Goal: Task Accomplishment & Management: Complete application form

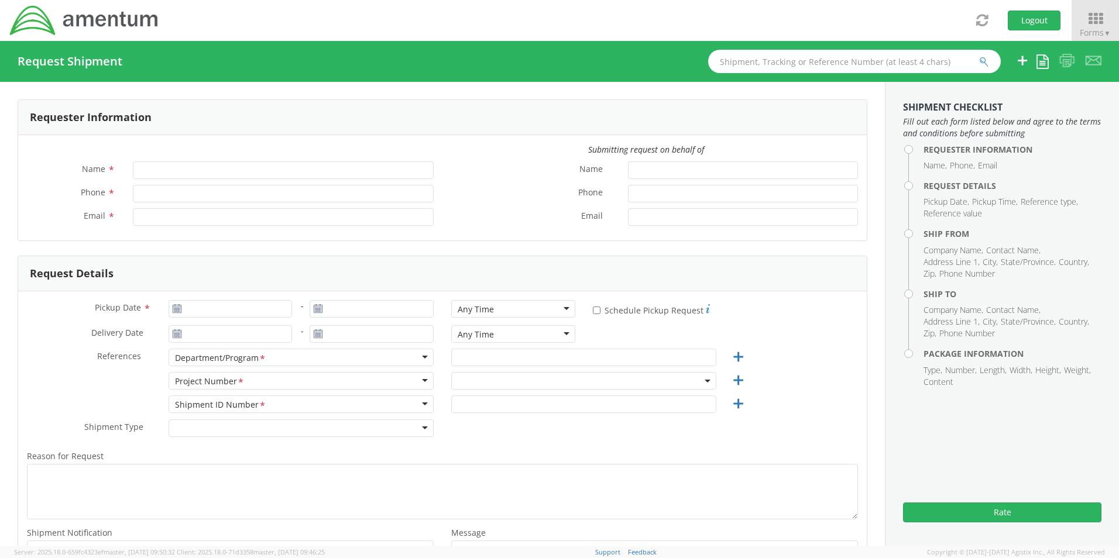
type input "[PERSON_NAME]"
type input "8172241568"
type input "[EMAIL_ADDRESS][PERSON_NAME][DOMAIN_NAME]"
type input "[DATE]"
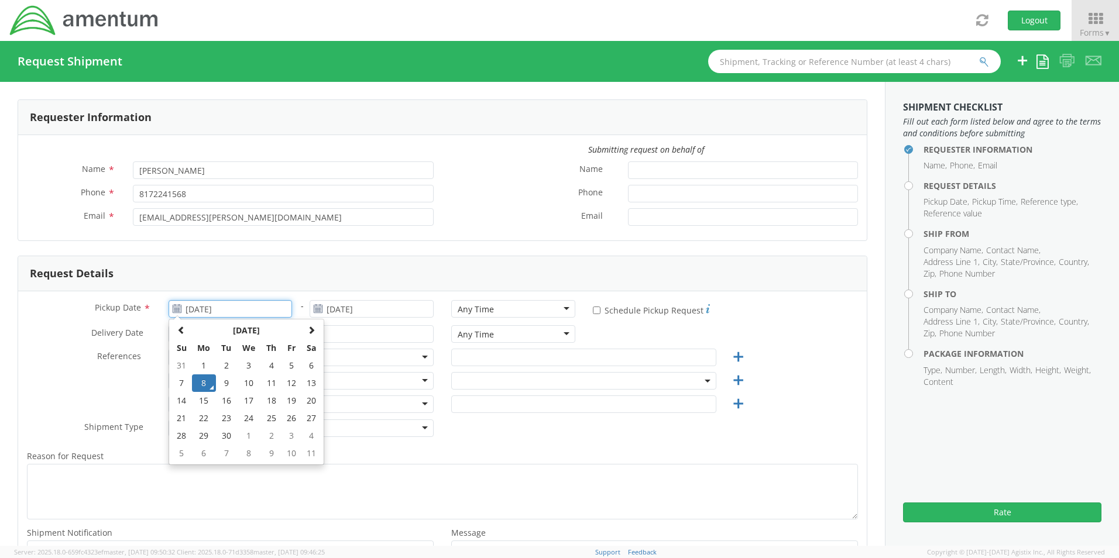
click at [246, 310] on input "[DATE]" at bounding box center [231, 309] width 124 height 18
drag, startPoint x: 205, startPoint y: 385, endPoint x: 249, endPoint y: 368, distance: 47.1
click at [205, 383] on td "8" at bounding box center [204, 384] width 25 height 18
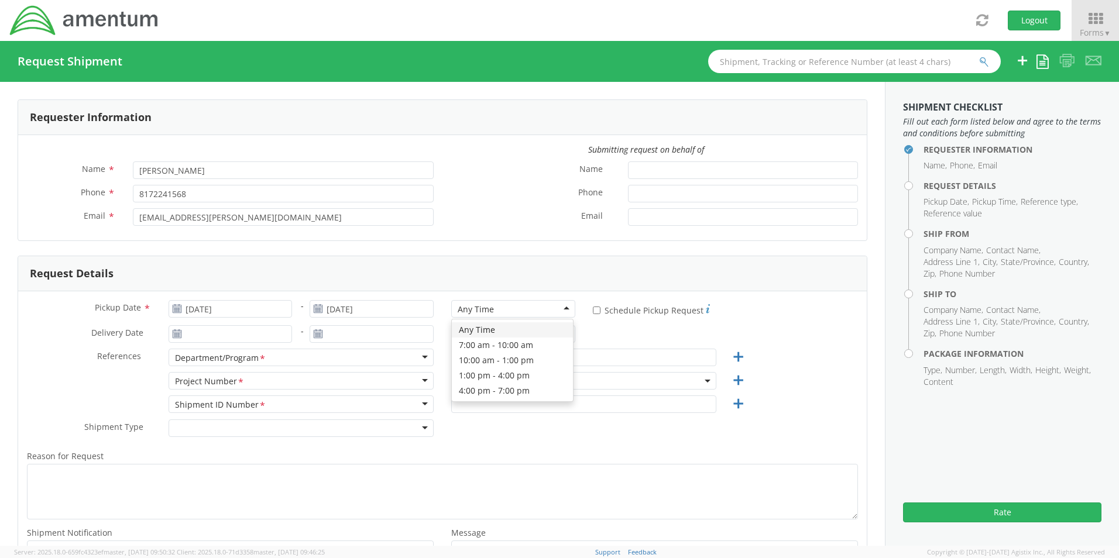
click at [469, 313] on div "Any Time" at bounding box center [476, 310] width 36 height 12
select select "OCCP.600391.00000"
click at [478, 356] on input "text" at bounding box center [583, 358] width 265 height 18
paste input "[PERSON_NAME]"
type input "[PERSON_NAME]"
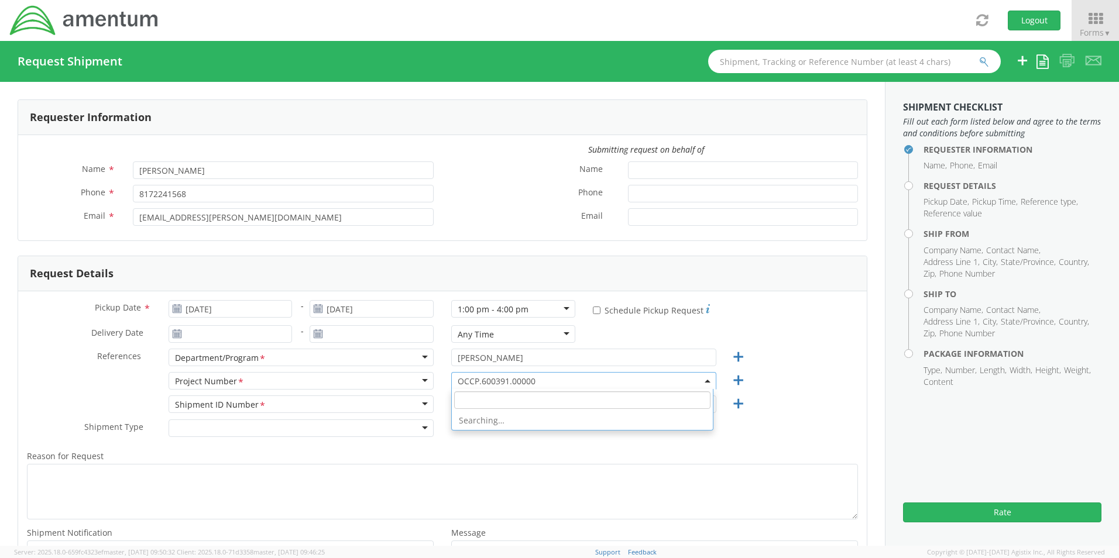
click at [496, 382] on span "OCCP.600391.00000" at bounding box center [584, 381] width 252 height 11
click at [494, 400] on input "search" at bounding box center [582, 401] width 256 height 18
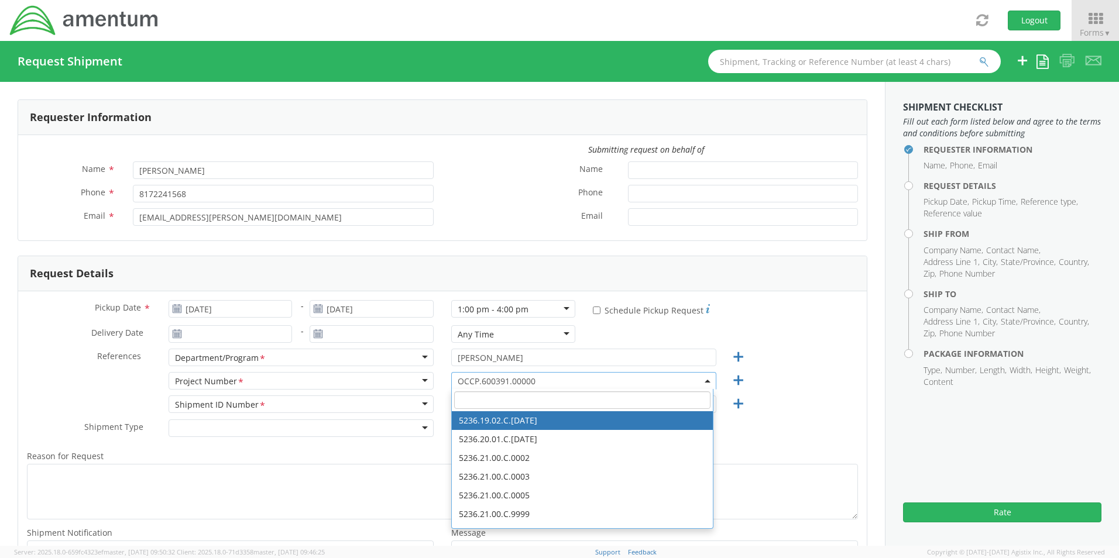
paste input "4947.LTW.61063.0STND.0UNB.9999"
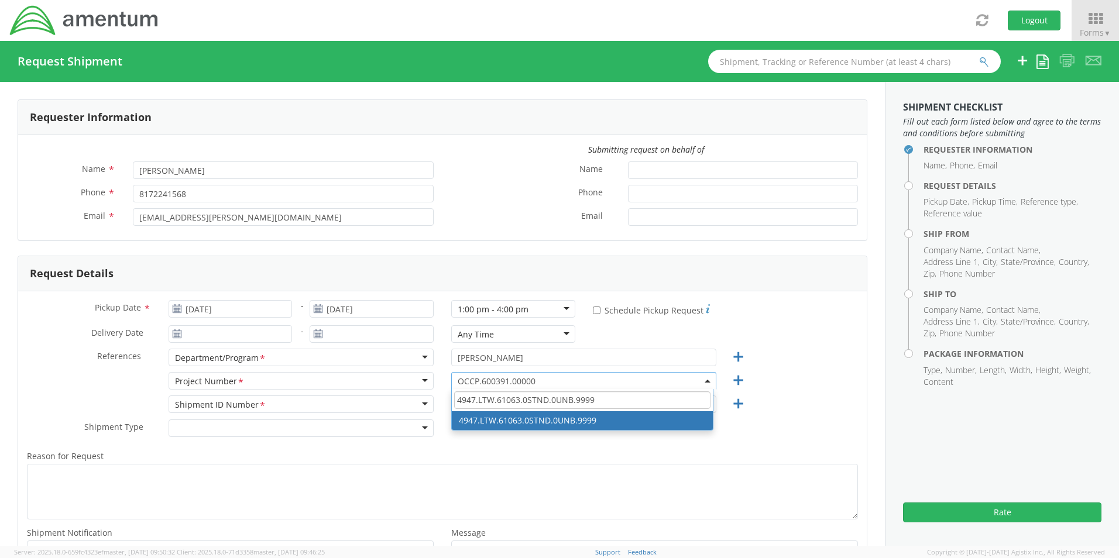
type input "4947.LTW.61063.0STND.0UNB.9999"
select select "4947.LTW.61063.0STND.0UNB.9999"
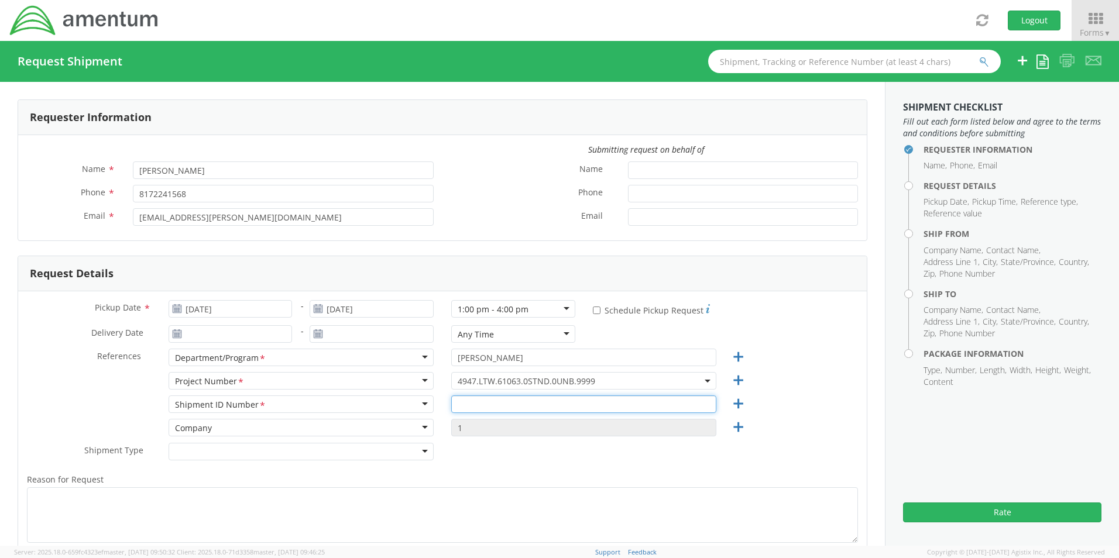
click at [493, 410] on input "text" at bounding box center [583, 405] width 265 height 18
paste input "[PERSON_NAME] REQ0224161"
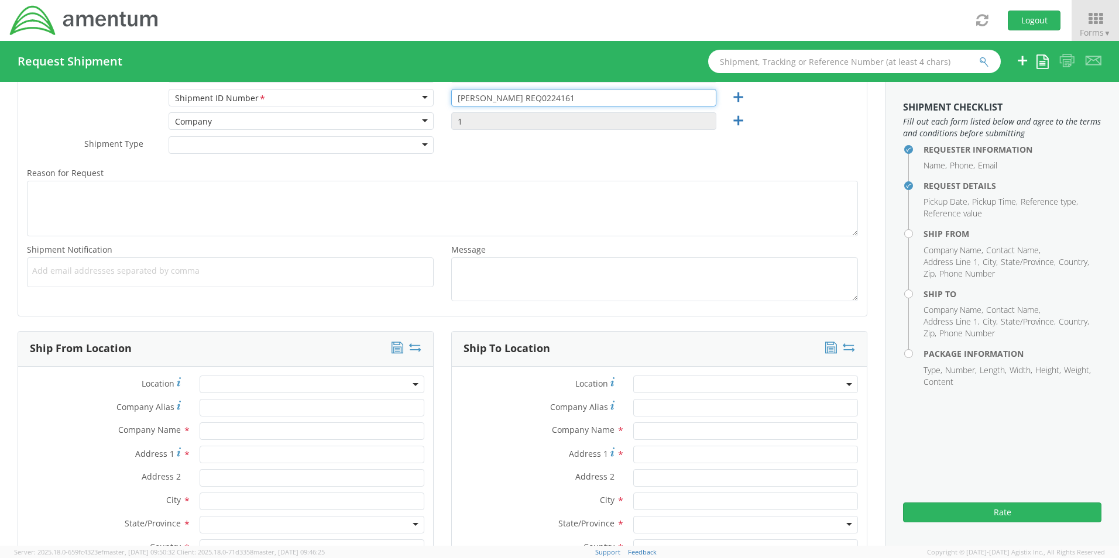
scroll to position [410, 0]
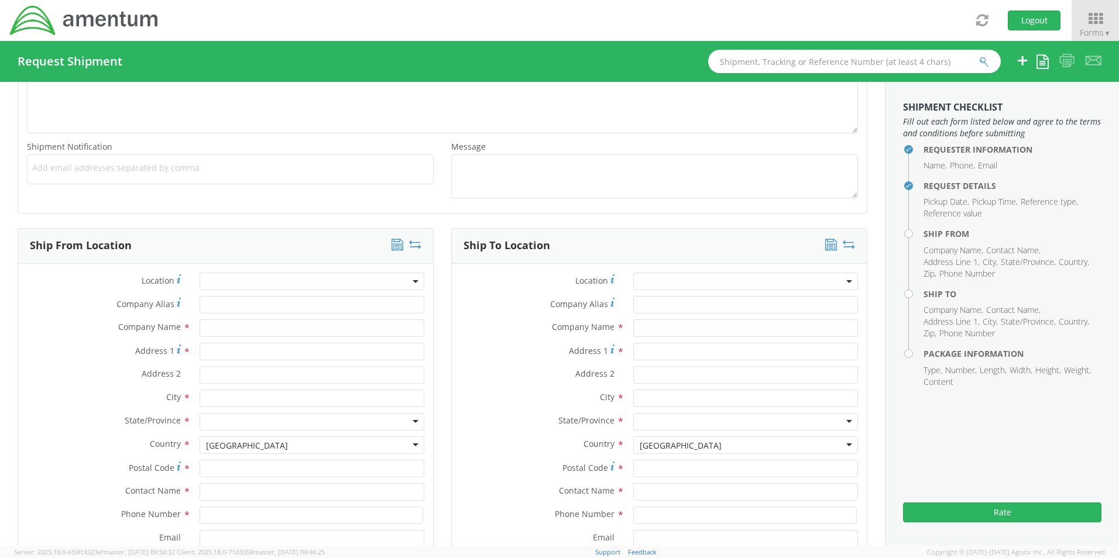
type input "[PERSON_NAME] REQ0224161"
click at [59, 158] on div "Add email addresses separated by comma" at bounding box center [230, 170] width 407 height 30
paste input "[PERSON_NAME][EMAIL_ADDRESS][PERSON_NAME][DOMAIN_NAME]"
type input "[PERSON_NAME][EMAIL_ADDRESS][PERSON_NAME][DOMAIN_NAME]"
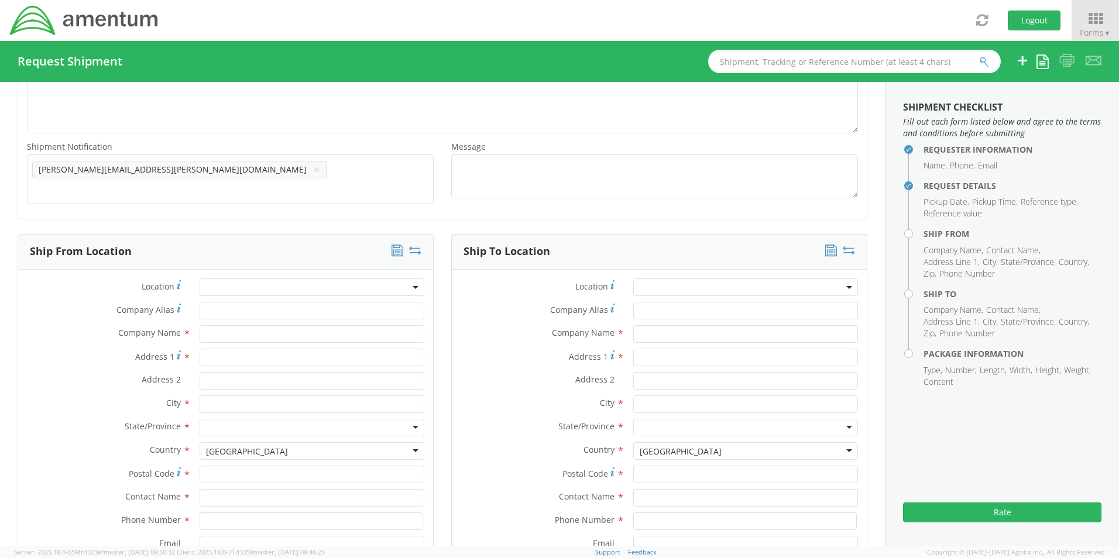
scroll to position [0, 0]
click at [268, 174] on ul "[PERSON_NAME][EMAIL_ADDRESS][PERSON_NAME][DOMAIN_NAME] ×" at bounding box center [230, 170] width 396 height 20
paste input "[EMAIL_ADDRESS][DOMAIN_NAME]"
type input "[EMAIL_ADDRESS][DOMAIN_NAME]"
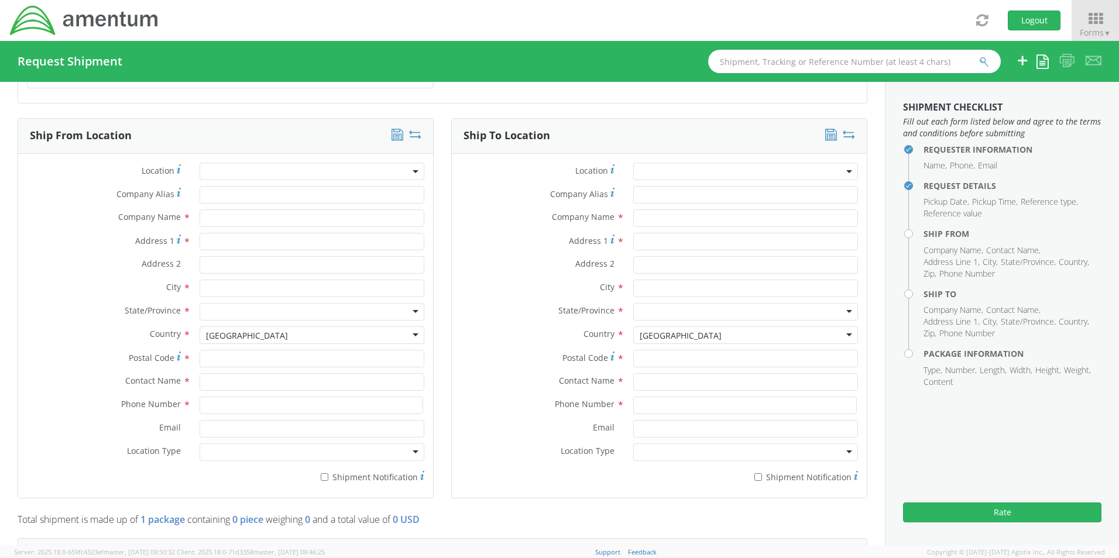
scroll to position [527, 0]
click at [235, 375] on input "text" at bounding box center [312, 382] width 225 height 18
type input "sene"
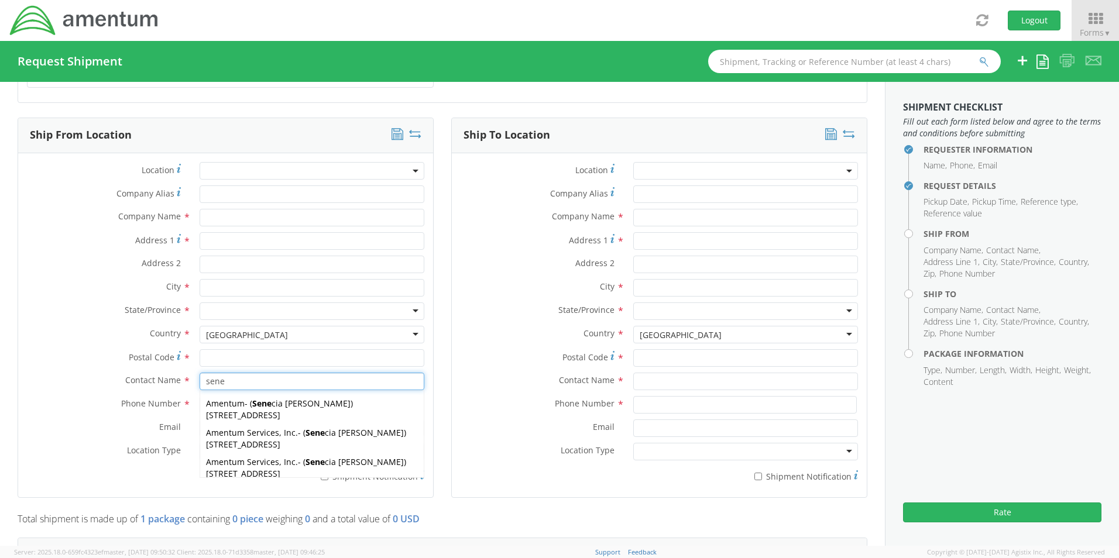
click at [243, 440] on span "[STREET_ADDRESS]" at bounding box center [243, 444] width 74 height 11
type input "Amentum Services, Inc."
type input "[STREET_ADDRESS]"
type input "[GEOGRAPHIC_DATA]"
type input "76177"
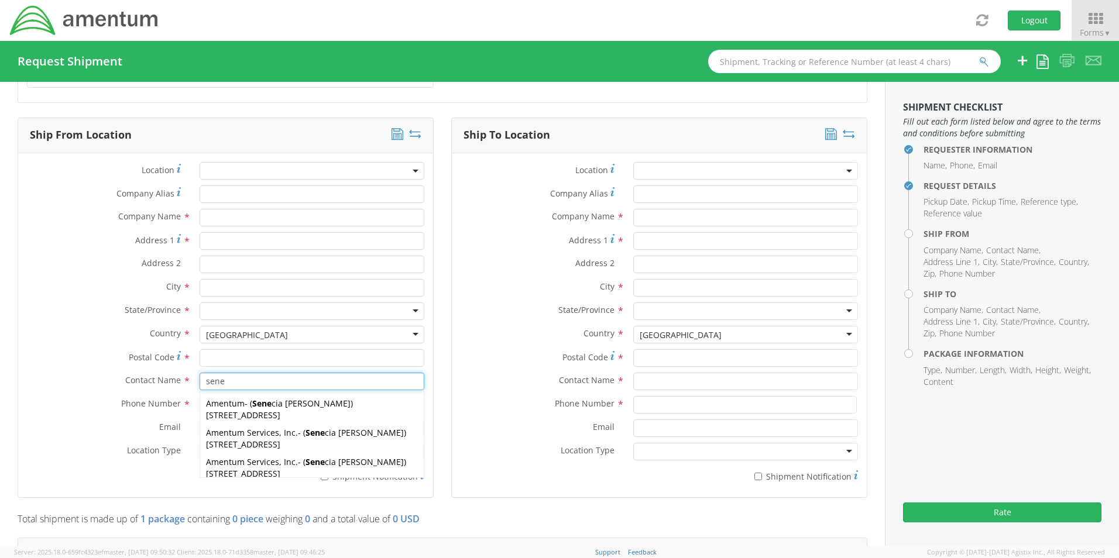
type input "[PERSON_NAME]"
type input "[PHONE_NUMBER]"
type input "[EMAIL_ADDRESS][PERSON_NAME][DOMAIN_NAME]"
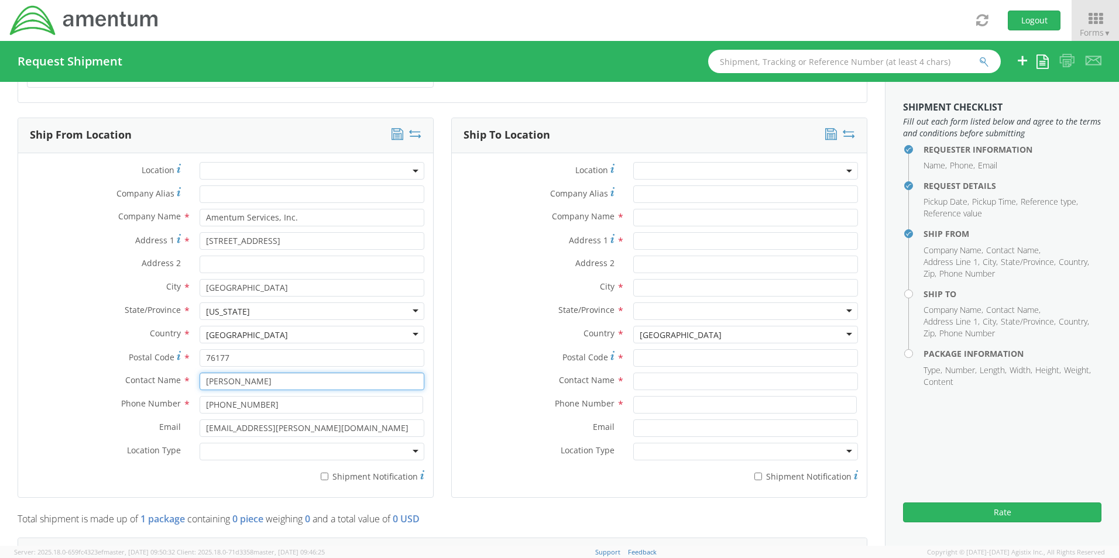
type input "[PERSON_NAME]"
click at [236, 455] on div "Location Type * Business Military Residential" at bounding box center [225, 454] width 415 height 23
drag, startPoint x: 238, startPoint y: 452, endPoint x: 238, endPoint y: 458, distance: 6.4
click at [238, 452] on div at bounding box center [312, 452] width 225 height 18
drag, startPoint x: 240, startPoint y: 468, endPoint x: 259, endPoint y: 468, distance: 19.3
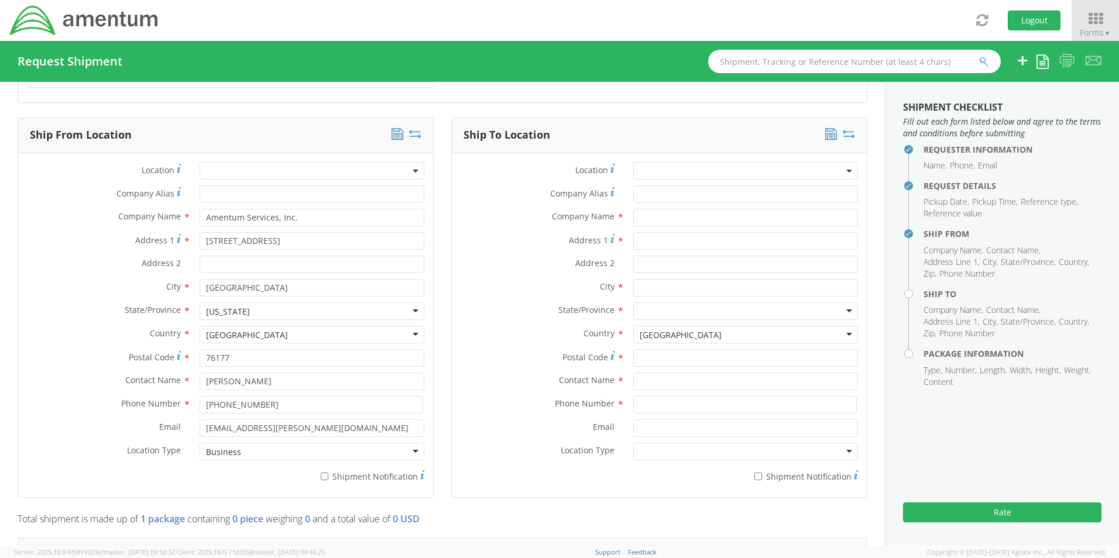
click at [330, 469] on label "* Shipment Notification" at bounding box center [312, 476] width 225 height 14
click at [328, 473] on input "* Shipment Notification" at bounding box center [325, 477] width 8 height 8
checkbox input "true"
click at [677, 214] on input "text" at bounding box center [745, 218] width 225 height 18
paste input "[PERSON_NAME]"
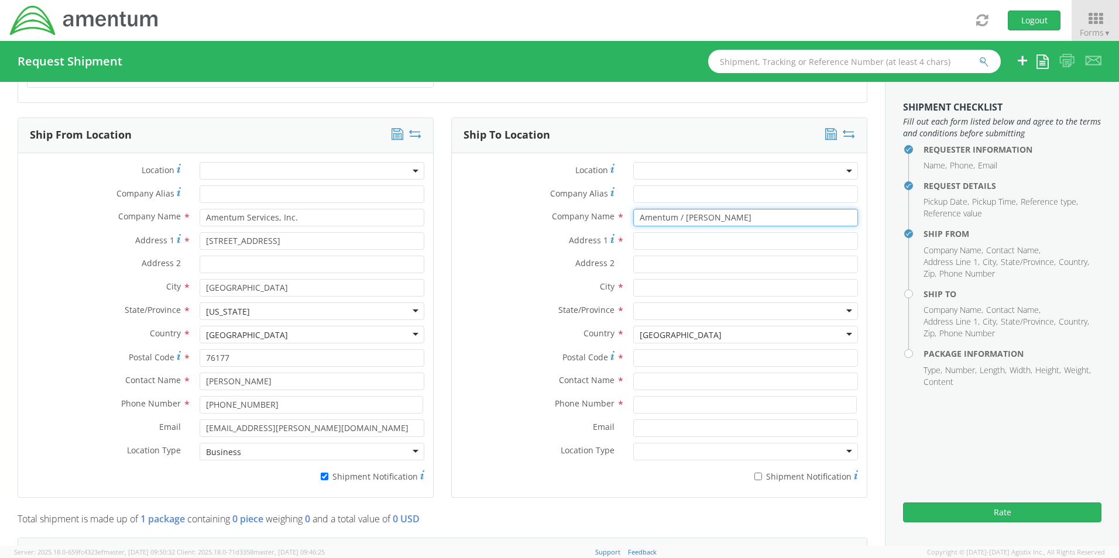
type input "Amentum / [PERSON_NAME]"
click at [664, 379] on input "text" at bounding box center [745, 382] width 225 height 18
paste input "[PERSON_NAME]"
type input "[PERSON_NAME]"
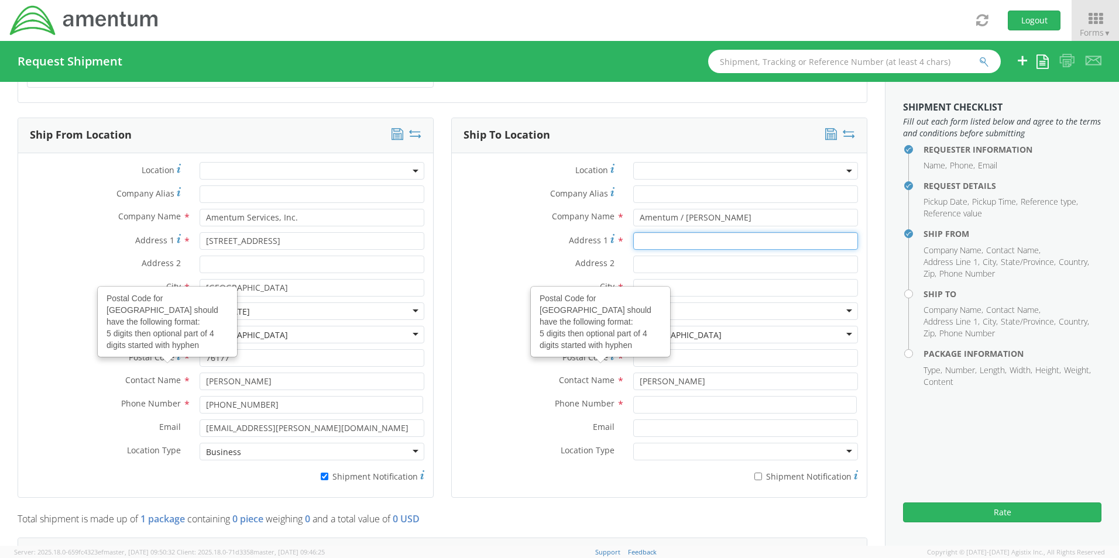
click at [647, 234] on input "Address 1 *" at bounding box center [745, 241] width 225 height 18
paste input "[STREET_ADDRESS]"
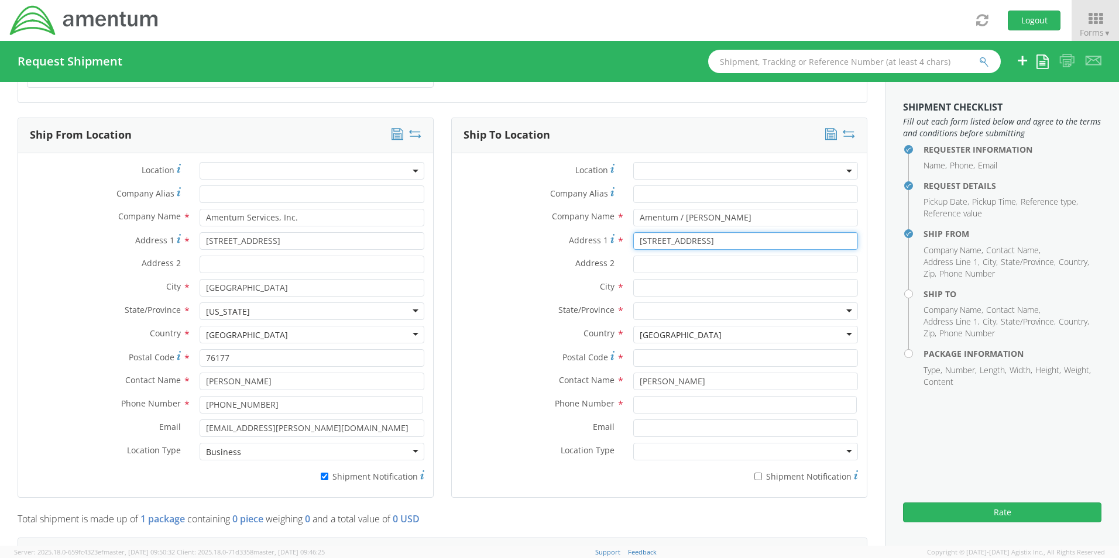
type input "[STREET_ADDRESS]"
click at [677, 284] on input "text" at bounding box center [745, 288] width 225 height 18
paste input "[PERSON_NAME],"
type input "[PERSON_NAME]"
click at [646, 304] on div at bounding box center [745, 312] width 225 height 18
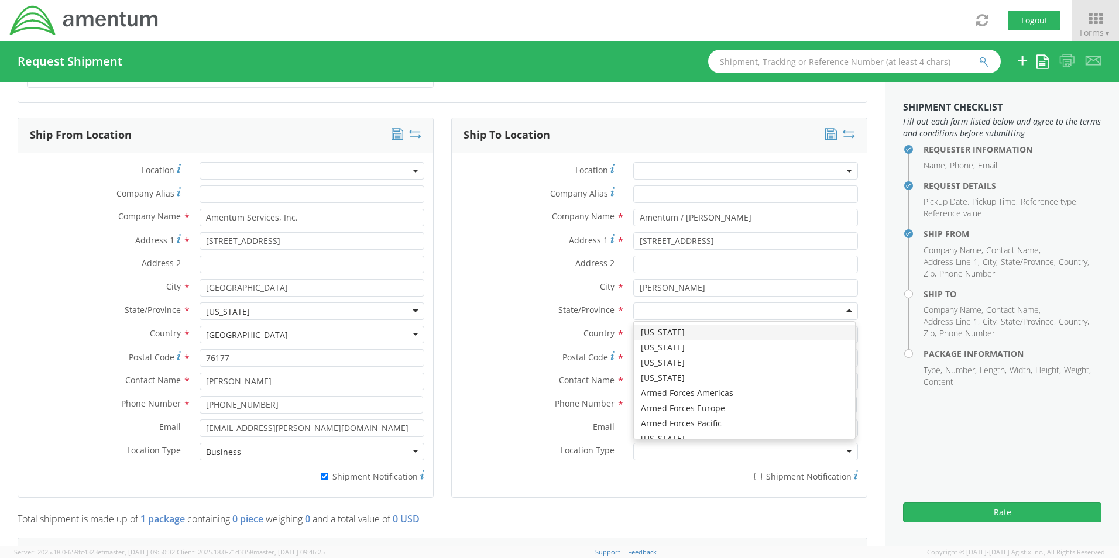
type input "v"
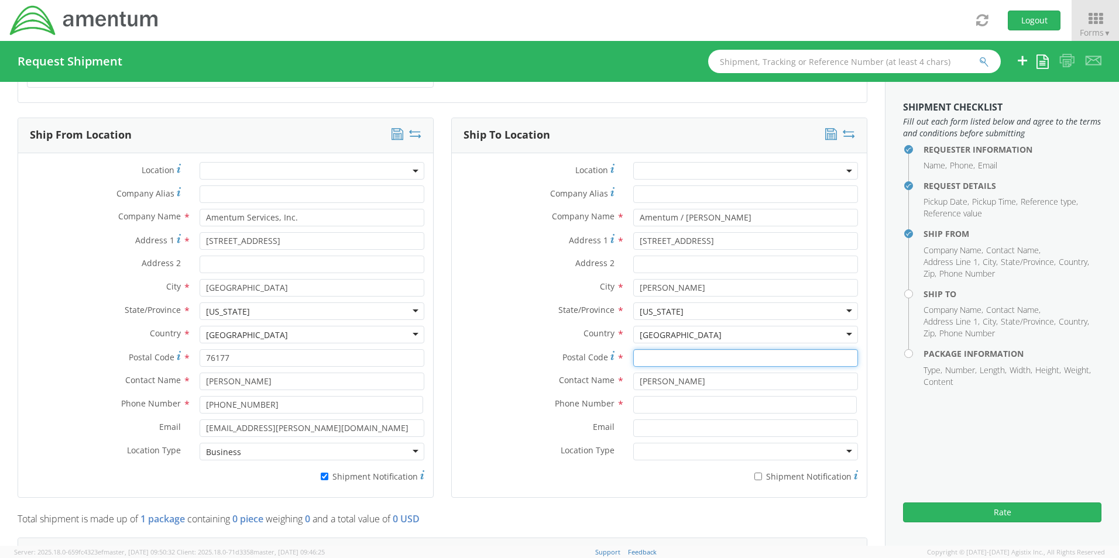
click at [654, 351] on input "Postal Code *" at bounding box center [745, 358] width 225 height 18
paste input "22102"
type input "22102"
click at [663, 400] on input at bounding box center [745, 405] width 224 height 18
paste input "[PHONE_NUMBER]"
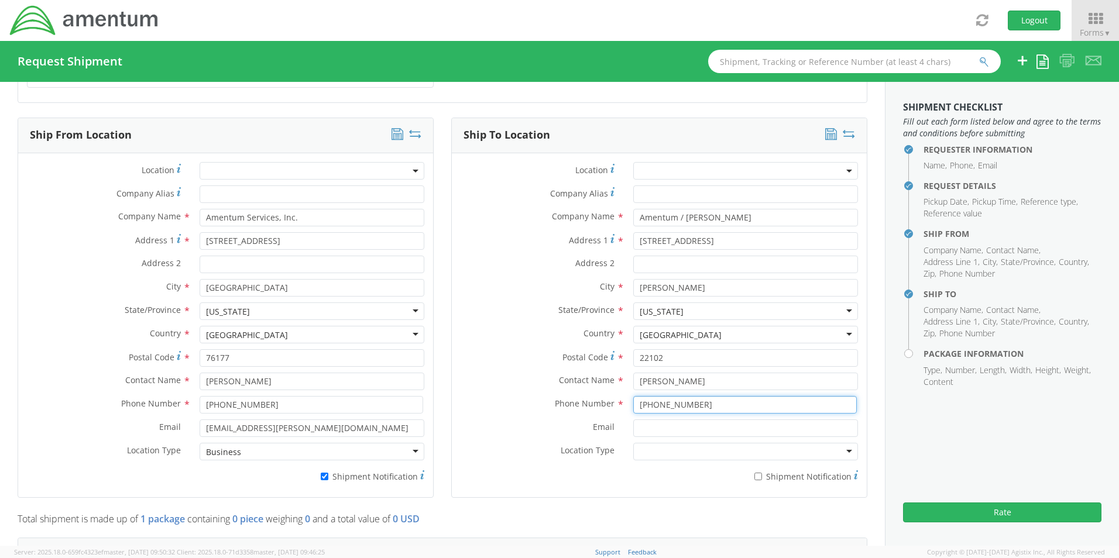
type input "[PHONE_NUMBER]"
click at [648, 425] on input "Email *" at bounding box center [745, 429] width 225 height 18
paste input "[EMAIL_ADDRESS][DOMAIN_NAME]"
type input "[EMAIL_ADDRESS][DOMAIN_NAME]"
click at [755, 473] on input "* Shipment Notification" at bounding box center [759, 477] width 8 height 8
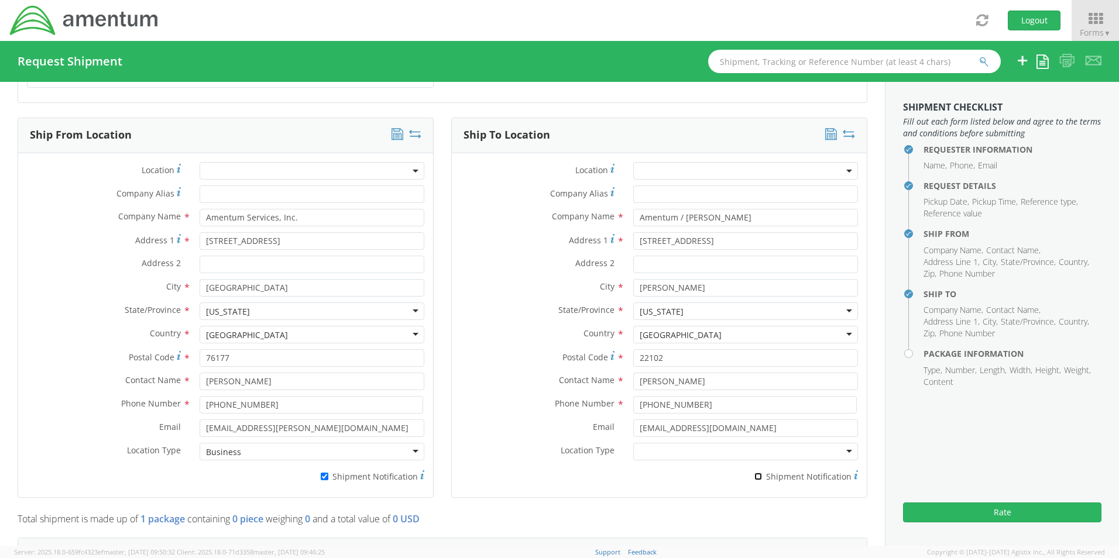
checkbox input "true"
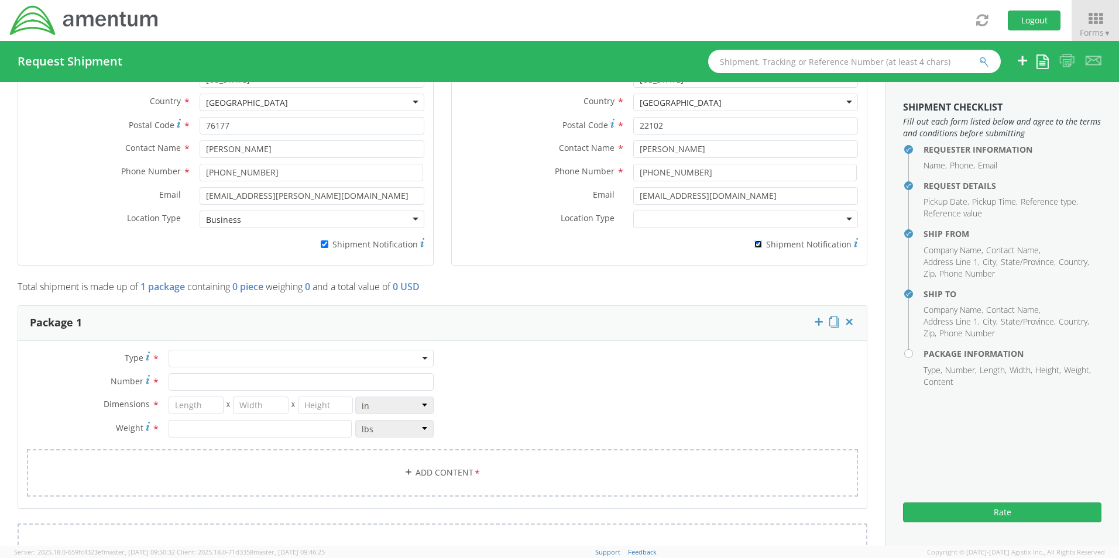
scroll to position [761, 0]
click at [191, 351] on div at bounding box center [301, 357] width 265 height 18
click at [207, 378] on input "Number *" at bounding box center [301, 381] width 265 height 18
type input "1"
type input "16"
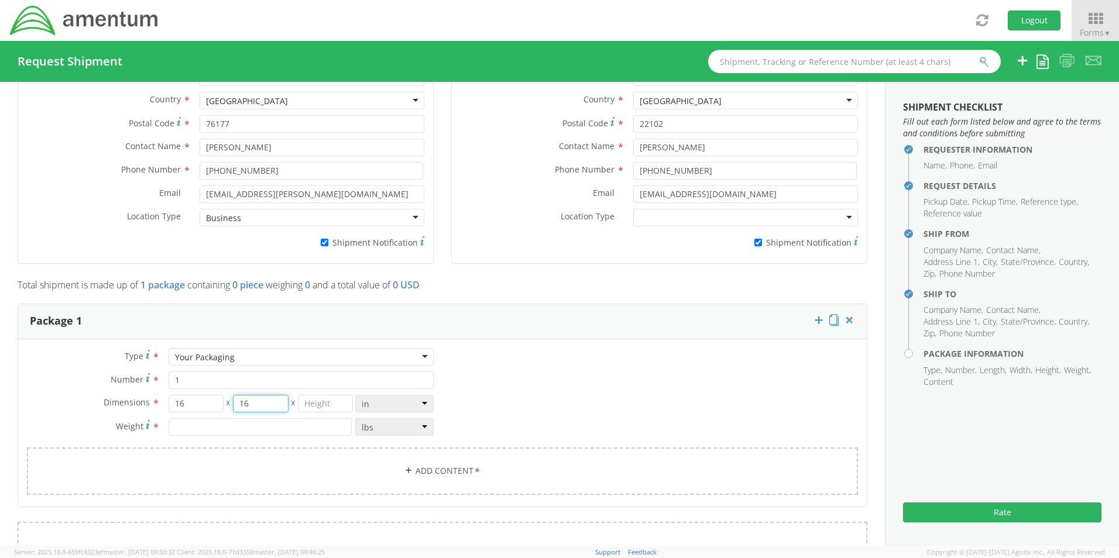
type input "16"
type input "6"
type input "11.5"
click at [431, 465] on link "Add Content *" at bounding box center [442, 471] width 831 height 47
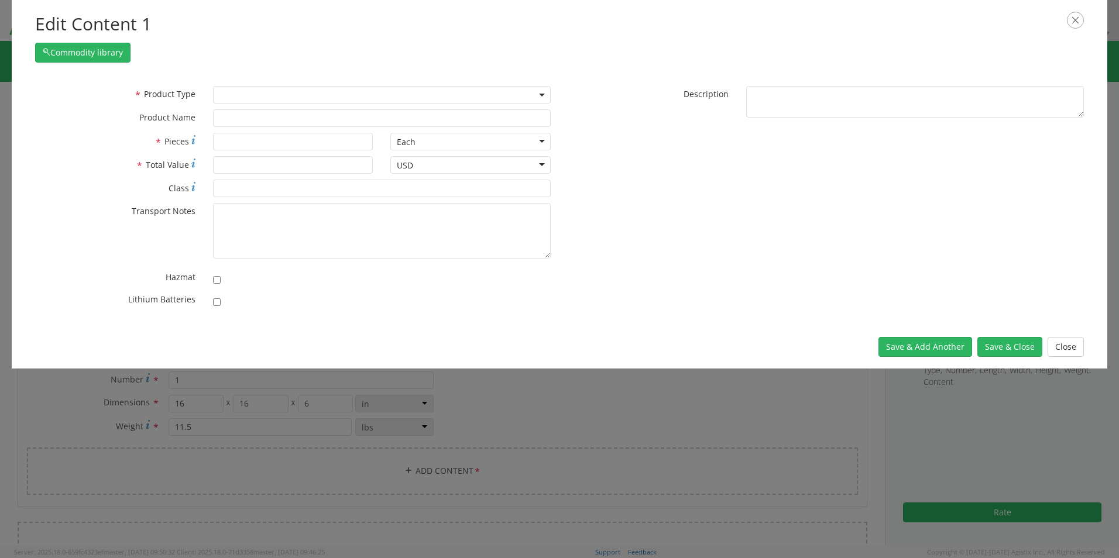
click at [227, 95] on span at bounding box center [382, 95] width 338 height 18
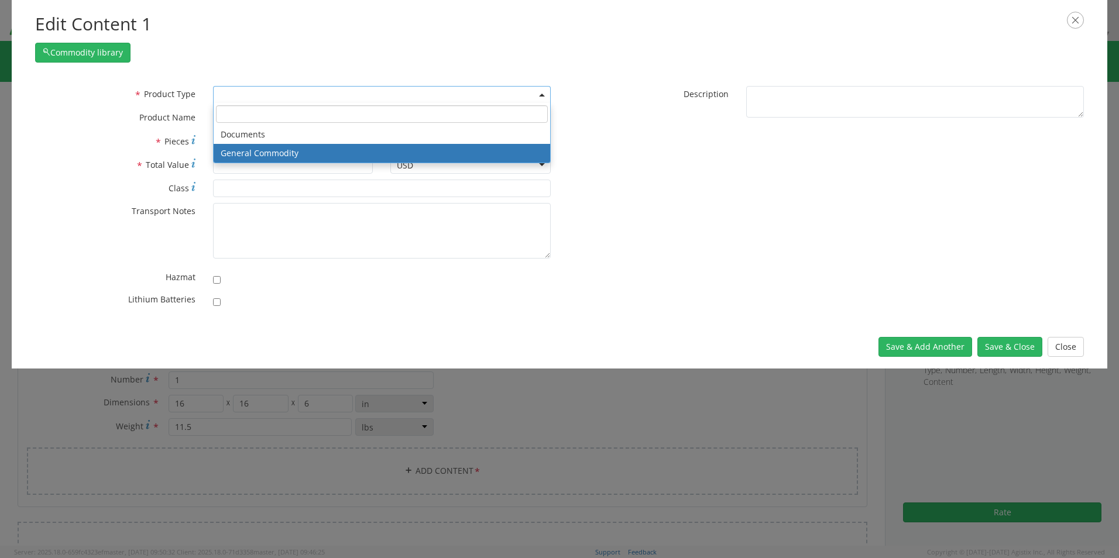
select select "COMMODITY"
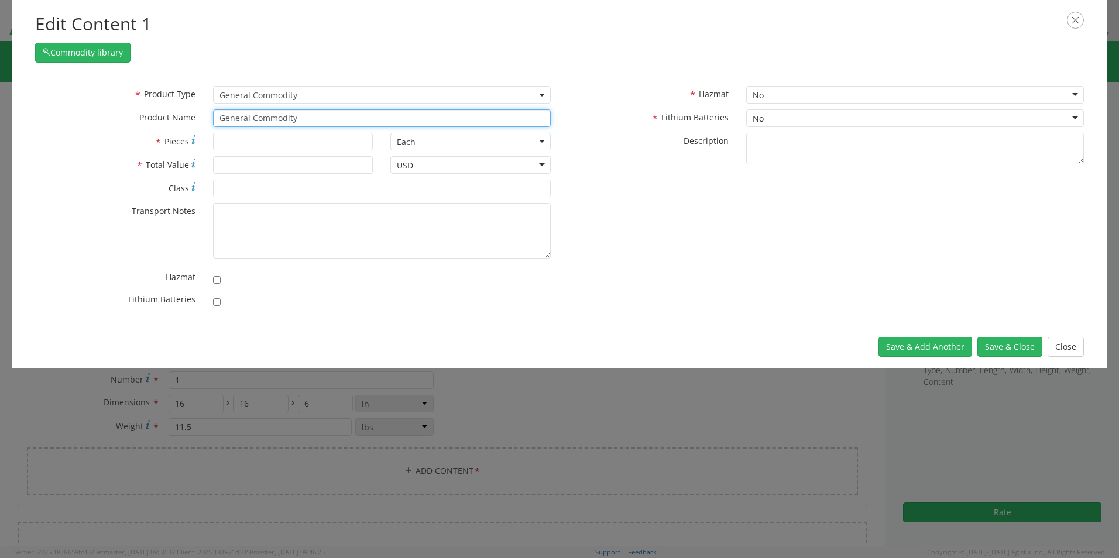
drag, startPoint x: 307, startPoint y: 114, endPoint x: 133, endPoint y: 98, distance: 175.1
click at [136, 98] on div "* Product Type Documents General Commodity General Commodity * Product Name Gen…" at bounding box center [292, 109] width 533 height 47
paste input "Laptop: CORP026748/SN: HSL2184 (RITM0232747)"
type input "Laptop: CORP026748/SN: HSL2184 (RITM0232747)"
type input "1"
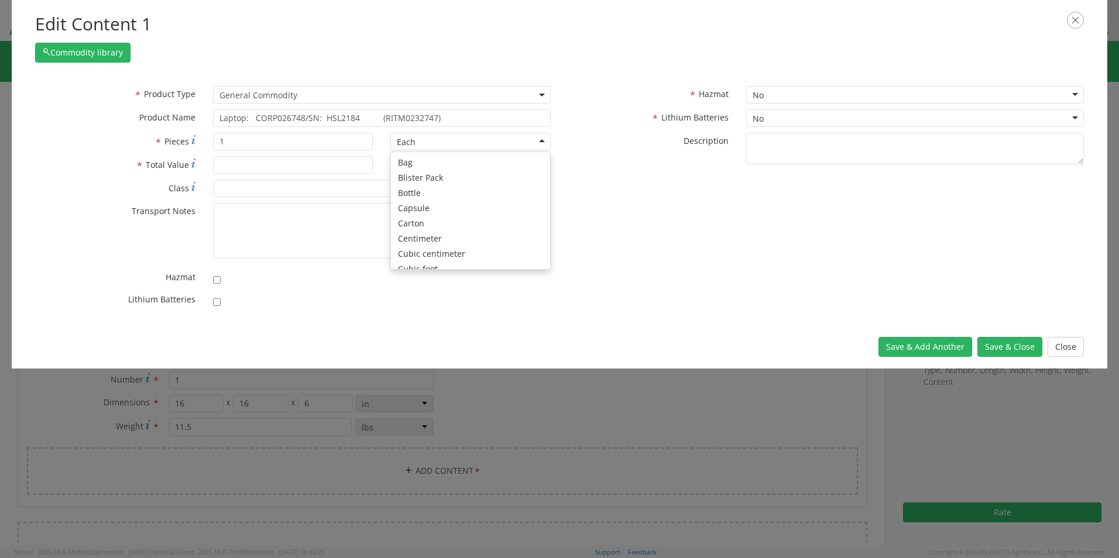
scroll to position [105, 0]
type input "1500.00"
click at [218, 304] on input "checkbox" at bounding box center [217, 303] width 8 height 8
checkbox input "true"
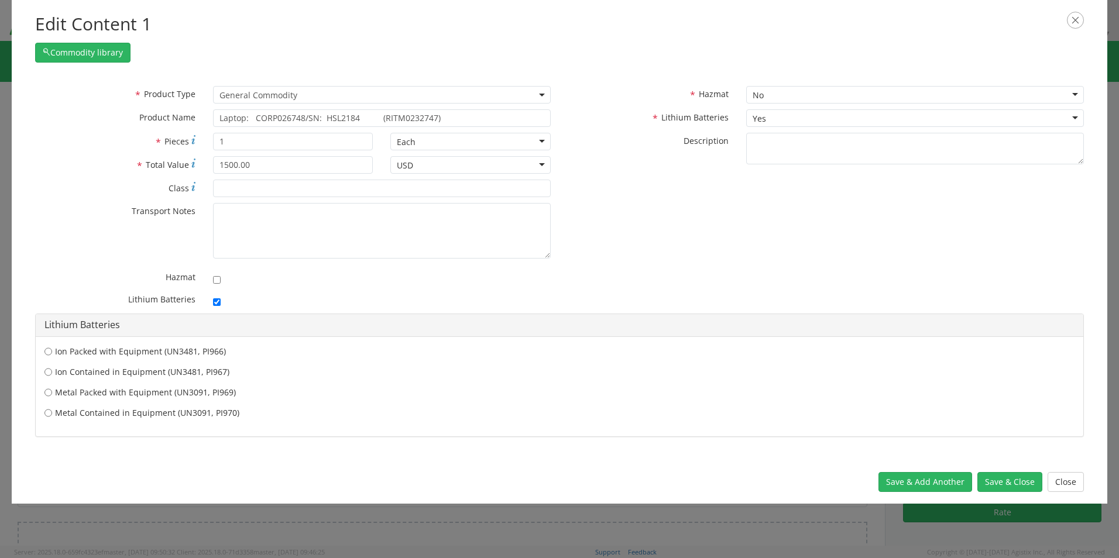
click at [104, 370] on label "Ion Contained in Equipment (UN3481, PI967)" at bounding box center [559, 372] width 1030 height 12
click at [52, 370] on input "Ion Contained in Equipment (UN3481, PI967)" at bounding box center [48, 372] width 8 height 12
radio input "true"
click at [996, 481] on button "Save & Close" at bounding box center [1010, 482] width 65 height 20
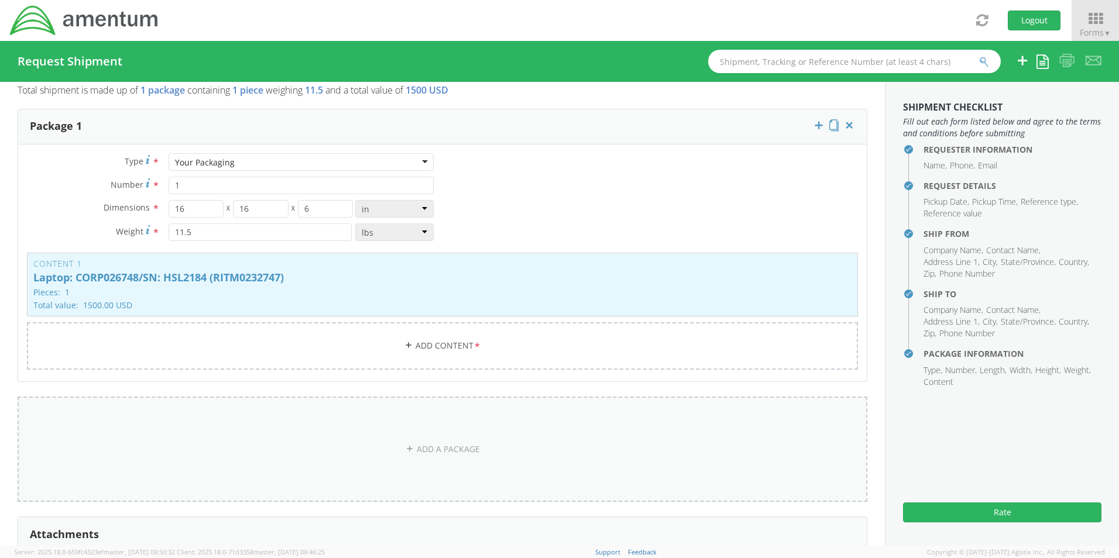
scroll to position [995, 0]
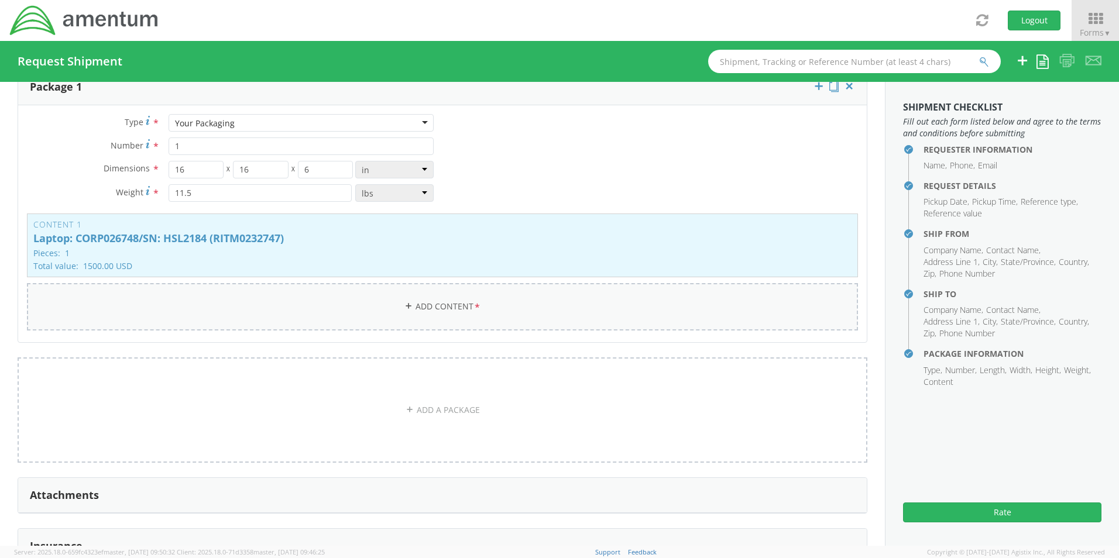
click at [421, 297] on link "Add Content *" at bounding box center [442, 306] width 831 height 47
select select
type input "General Commodity"
checkbox input "false"
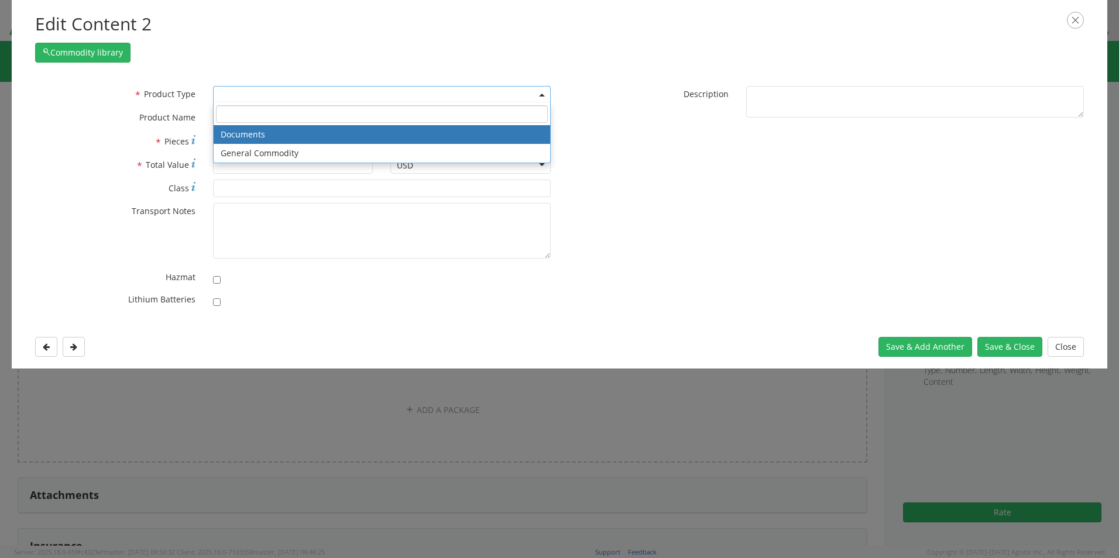
click at [234, 97] on span at bounding box center [382, 95] width 338 height 18
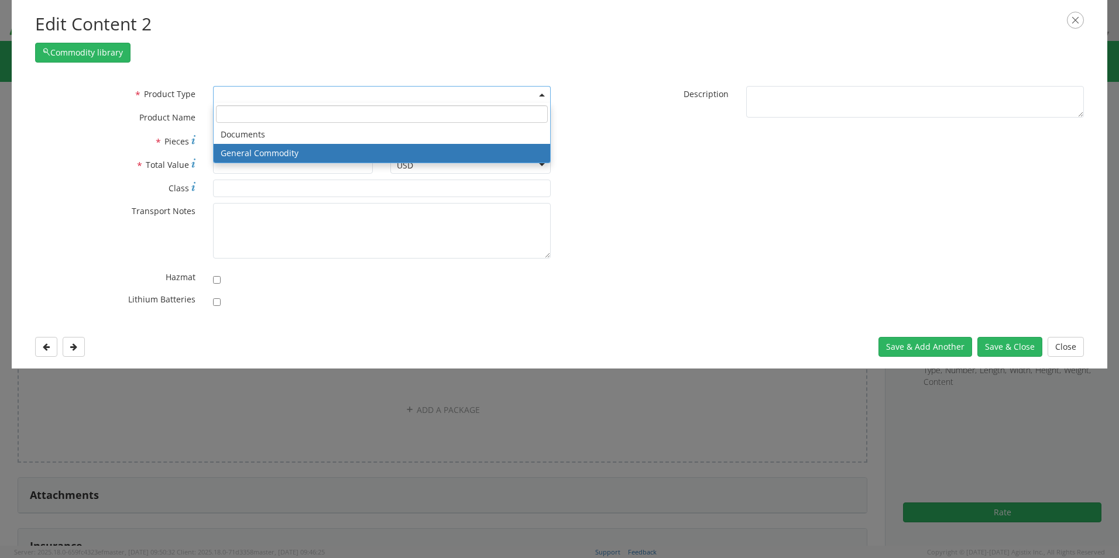
select select "COMMODITY"
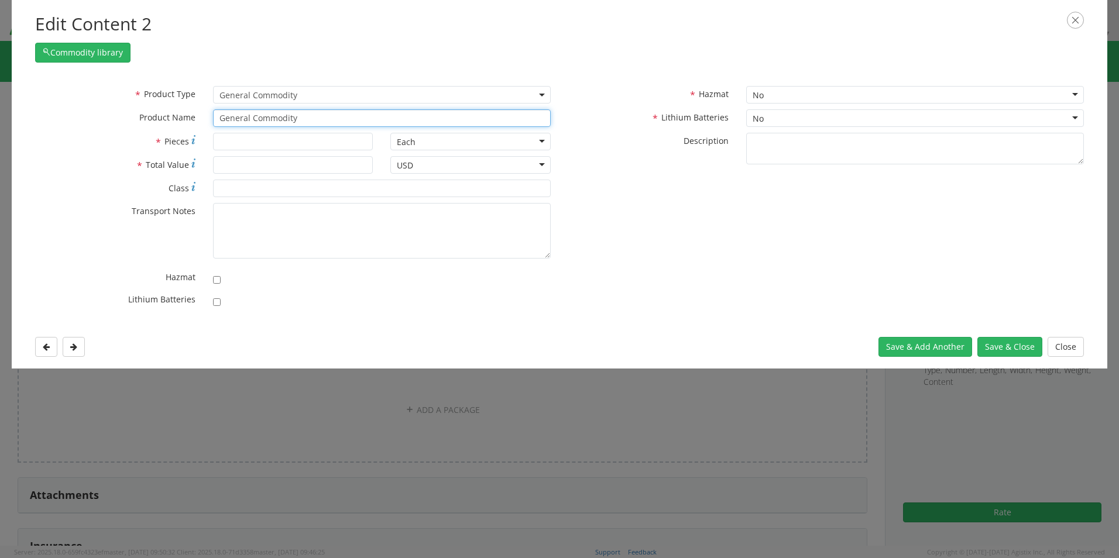
drag, startPoint x: 299, startPoint y: 119, endPoint x: 134, endPoint y: 109, distance: 165.4
click at [140, 109] on div "* Product Name General Commodity unable to find any results that match the curr…" at bounding box center [292, 118] width 533 height 18
paste input "Dock: SN H3FQT14 (RITM0232748)"
click at [322, 118] on input "Dock: SN H3FQT14 (RITM0232748)" at bounding box center [382, 118] width 338 height 18
type input "Dock: SN H3FQT14 (RITM0232748)"
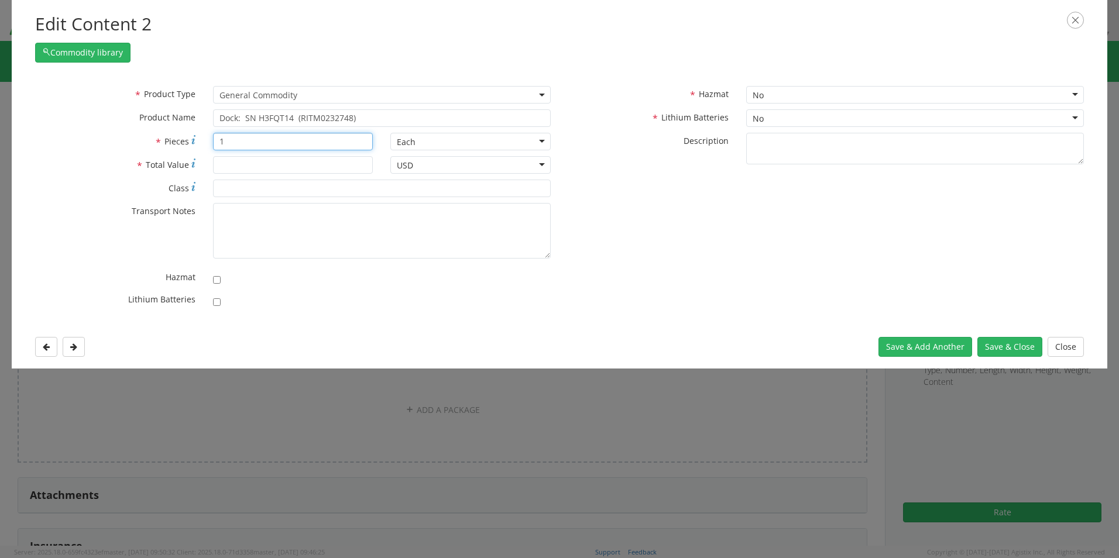
type input "1"
type input "200.00"
click at [997, 348] on button "Save & Close" at bounding box center [1010, 347] width 65 height 20
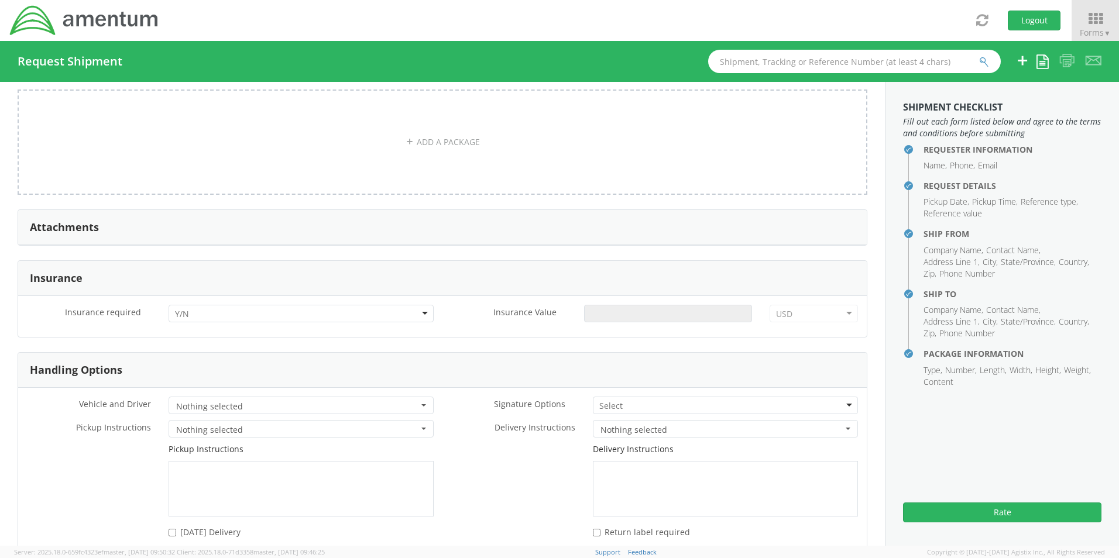
scroll to position [1346, 0]
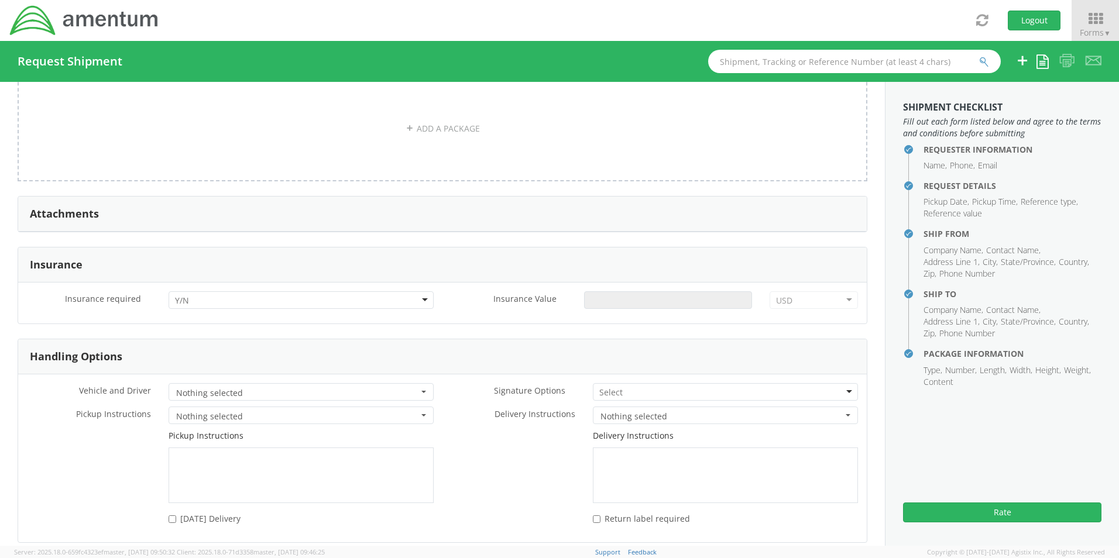
click at [187, 295] on input "select-one" at bounding box center [183, 301] width 16 height 12
drag, startPoint x: 201, startPoint y: 330, endPoint x: 208, endPoint y: 328, distance: 7.2
drag, startPoint x: 603, startPoint y: 280, endPoint x: 607, endPoint y: 290, distance: 10.8
click at [604, 283] on div "Insurance required * Yes Yes No Yes Insurance Value * USD USD ADP AED AFN ALL A…" at bounding box center [442, 303] width 849 height 41
click at [610, 299] on input "Insurance Value *" at bounding box center [668, 301] width 168 height 18
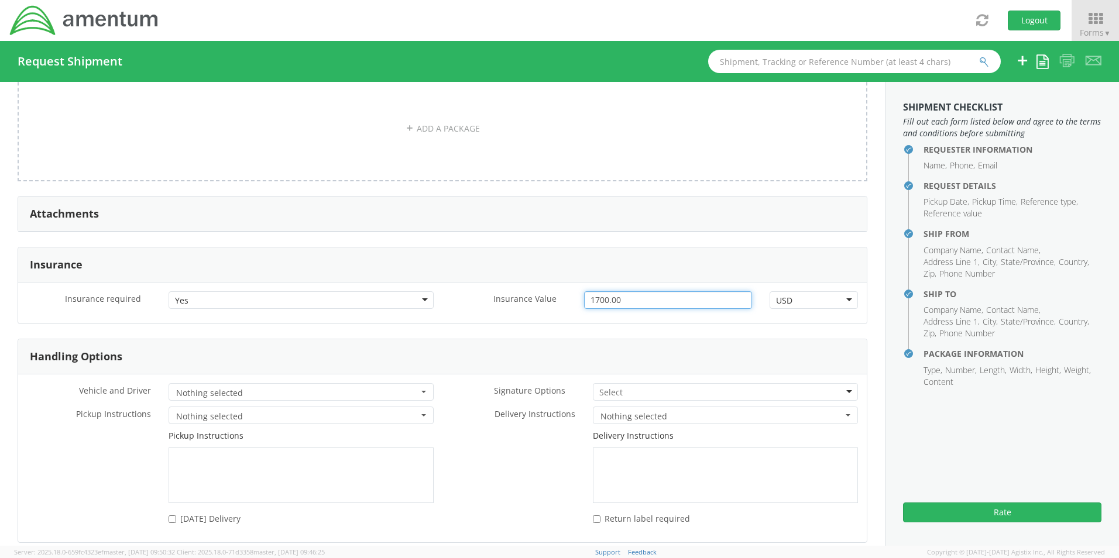
type input "1700.00"
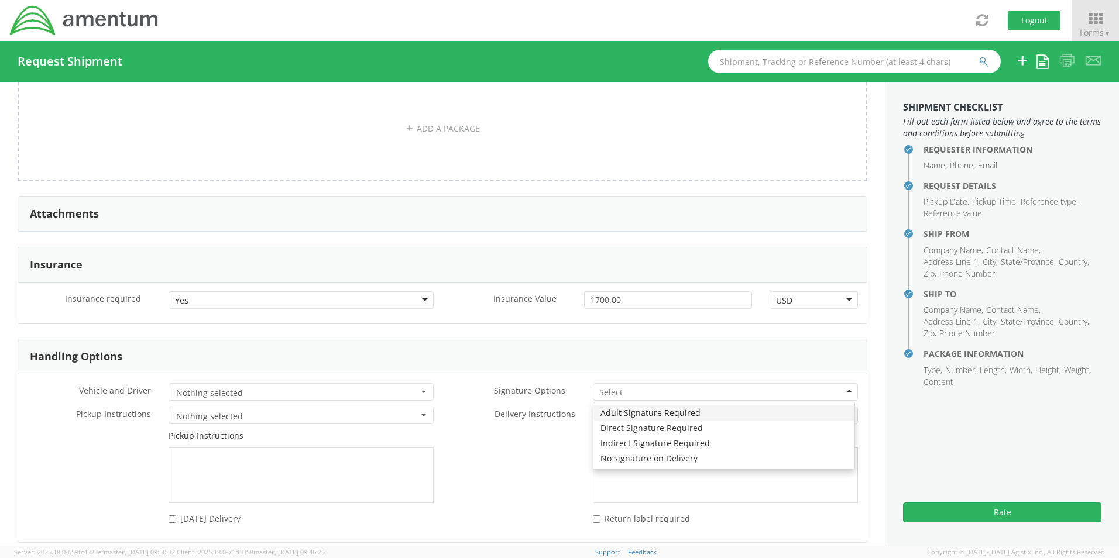
drag, startPoint x: 609, startPoint y: 385, endPoint x: 603, endPoint y: 403, distance: 19.1
click at [609, 391] on input "select-one" at bounding box center [611, 393] width 25 height 12
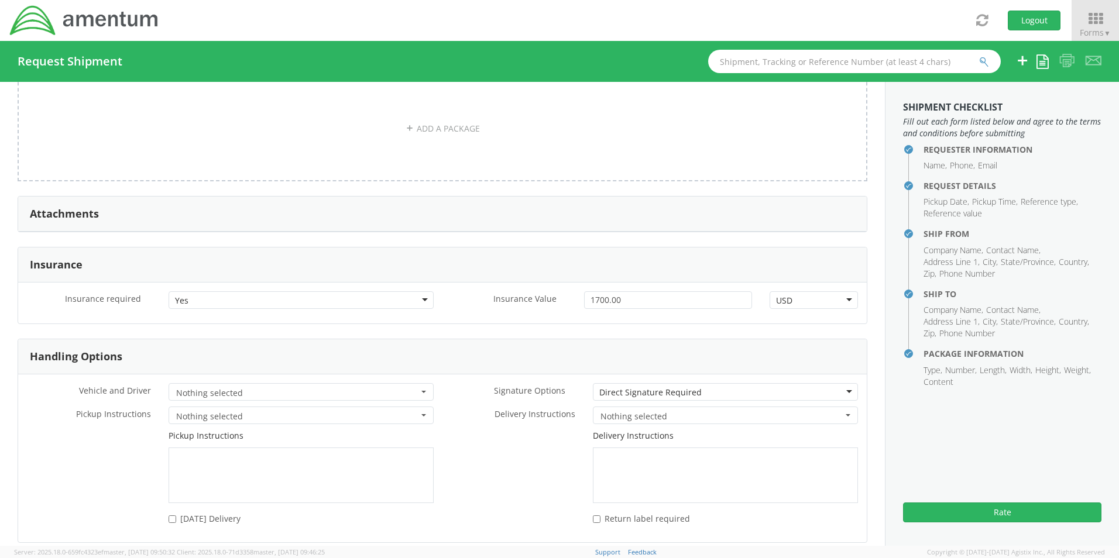
click at [605, 387] on div "Direct Signature Required" at bounding box center [650, 393] width 102 height 12
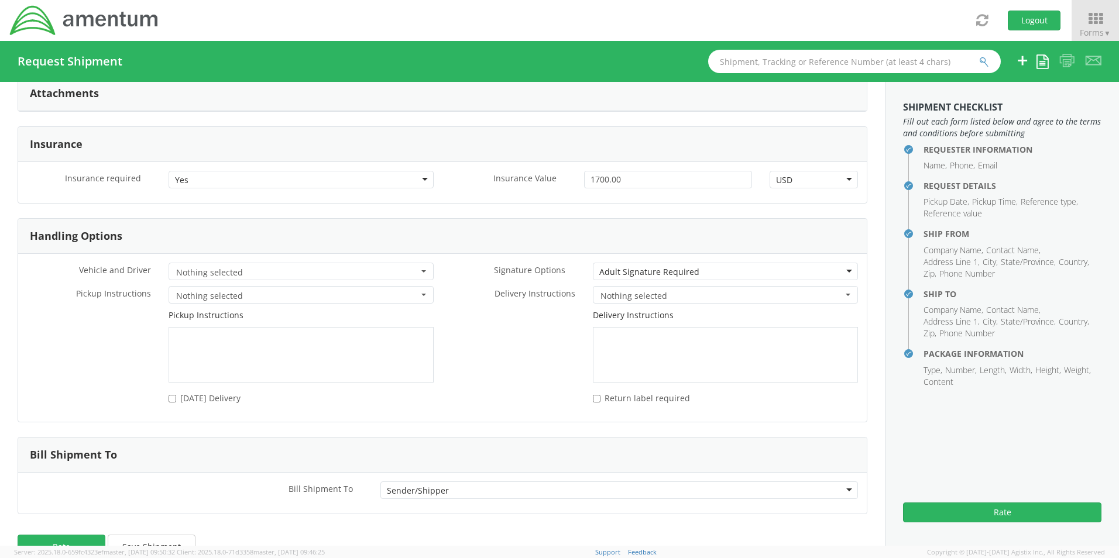
scroll to position [1490, 0]
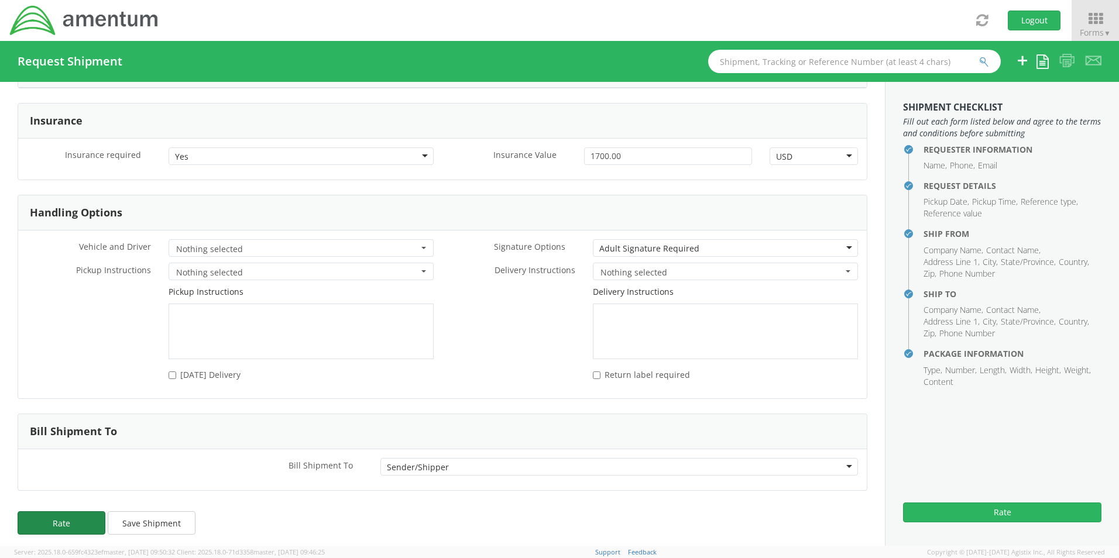
click at [66, 526] on button "Rate" at bounding box center [62, 523] width 88 height 23
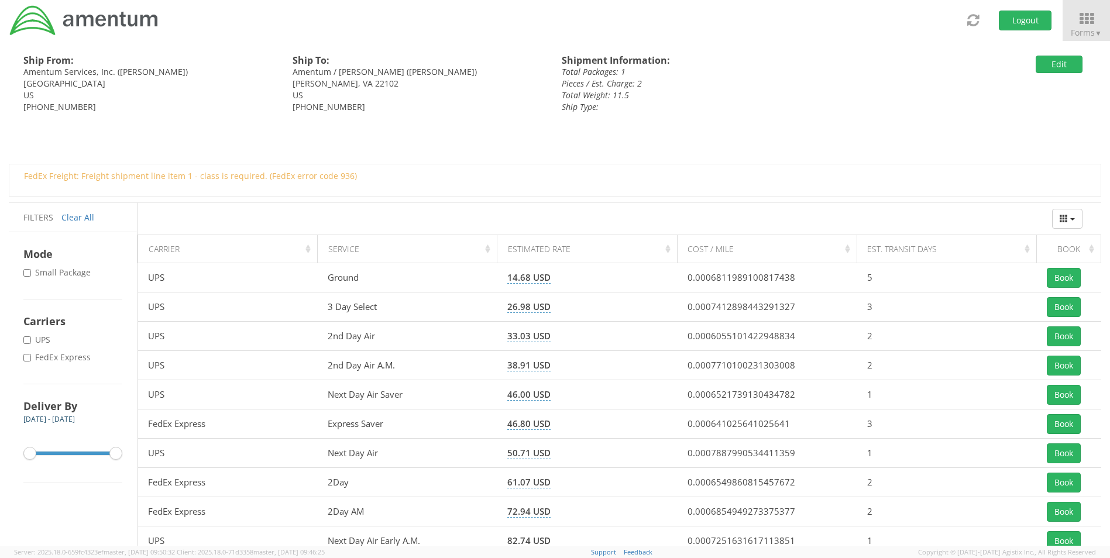
click at [71, 359] on label "* FedEx Express" at bounding box center [58, 358] width 70 height 12
click at [31, 359] on input "* FedEx Express" at bounding box center [27, 358] width 8 height 8
checkbox input "true"
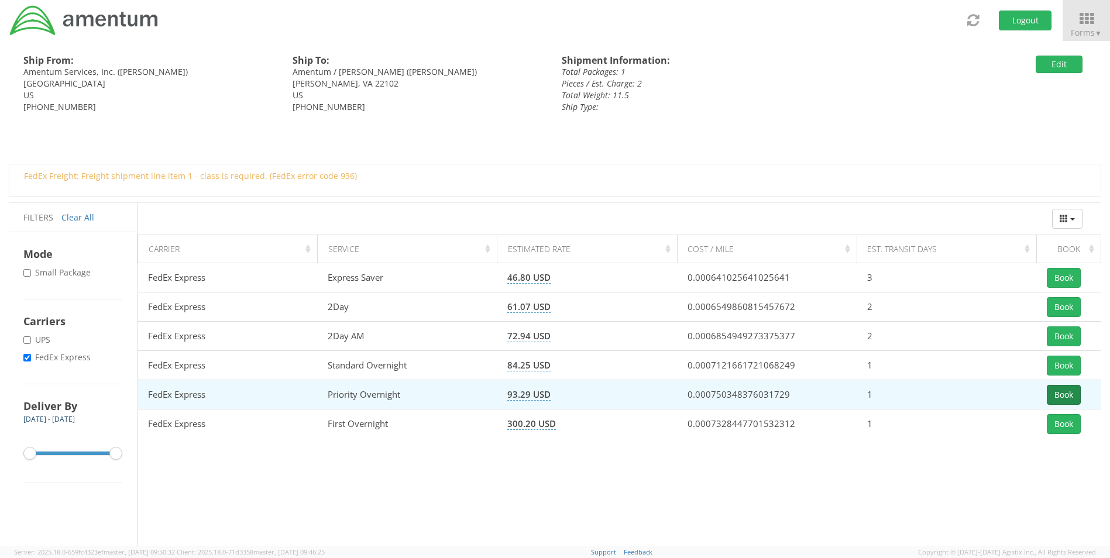
click at [1058, 394] on button "Book" at bounding box center [1064, 395] width 34 height 20
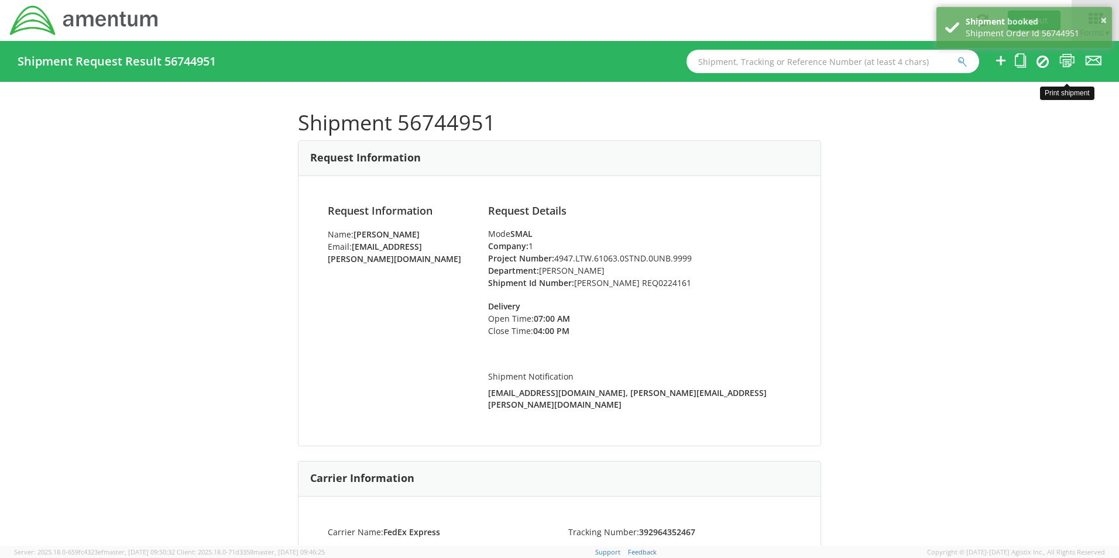
click at [1068, 58] on icon at bounding box center [1067, 60] width 16 height 15
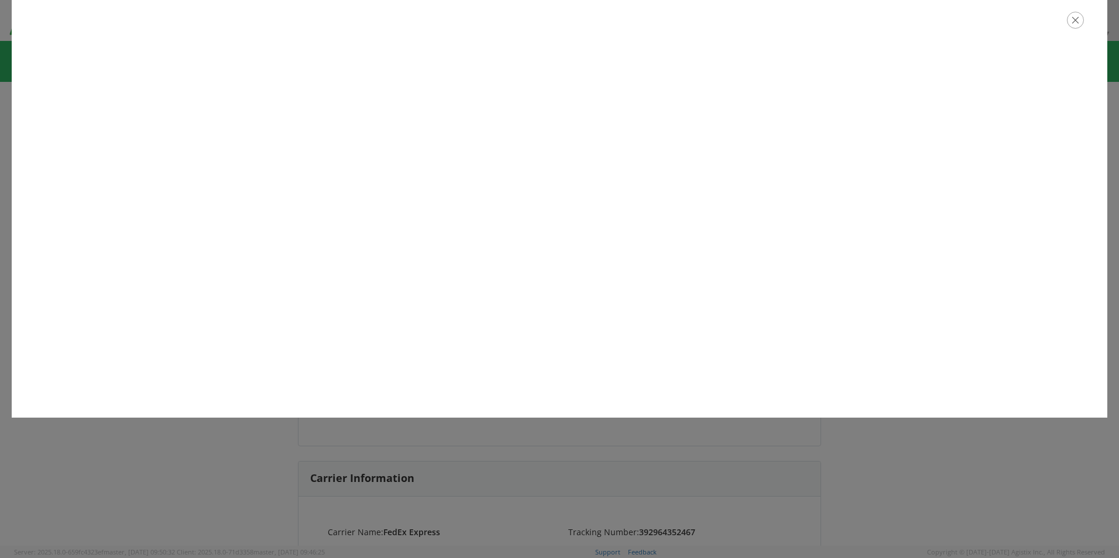
click at [1078, 23] on icon "button" at bounding box center [1075, 20] width 17 height 17
